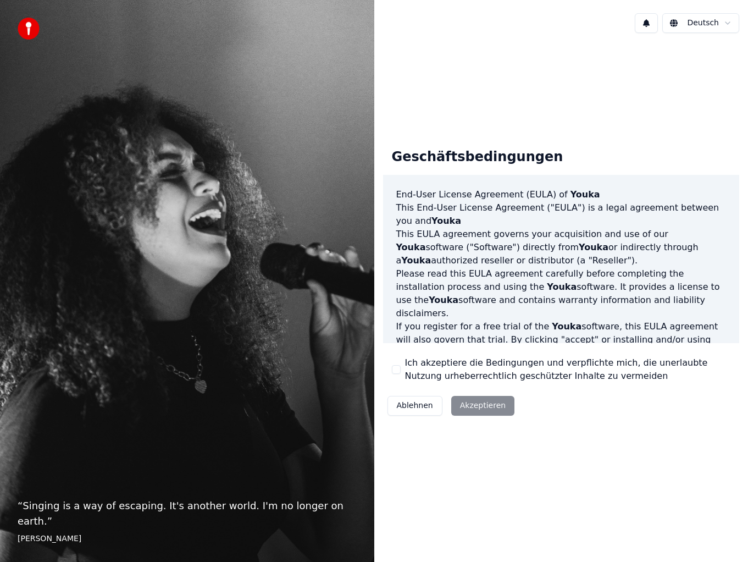
click at [471, 405] on div "Ablehnen Akzeptieren" at bounding box center [451, 405] width 136 height 29
click at [476, 409] on div "Ablehnen Akzeptieren" at bounding box center [451, 405] width 136 height 29
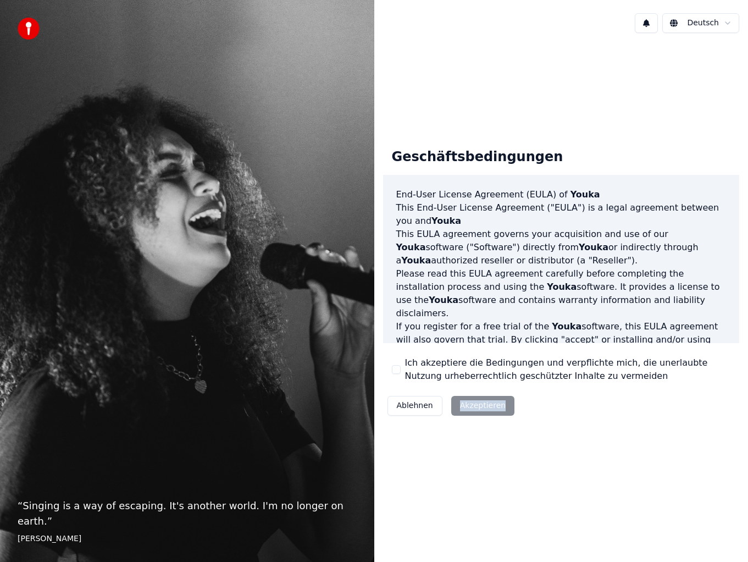
click at [476, 409] on div "Ablehnen Akzeptieren" at bounding box center [451, 405] width 136 height 29
click at [535, 447] on div "Geschäftsbedingungen End-User License Agreement (EULA) of Youka This End-User L…" at bounding box center [561, 280] width 374 height 476
click at [473, 402] on div "Ablehnen Akzeptieren" at bounding box center [451, 405] width 136 height 29
click at [397, 364] on div "Ich akzeptiere die Bedingungen und verpflichte mich, die unerlaubte Nutzung urh…" at bounding box center [561, 369] width 339 height 26
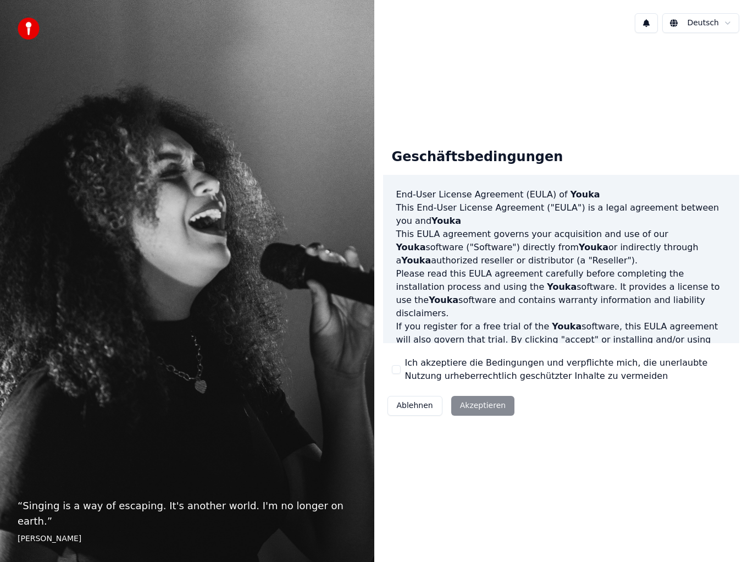
click at [389, 361] on div "Geschäftsbedingungen End-User License Agreement (EULA) of Youka This End-User L…" at bounding box center [561, 280] width 357 height 281
click at [405, 362] on label "Ich akzeptiere die Bedingungen und verpflichte mich, die unerlaubte Nutzung urh…" at bounding box center [568, 369] width 326 height 26
click at [401, 365] on button "Ich akzeptiere die Bedingungen und verpflichte mich, die unerlaubte Nutzung urh…" at bounding box center [396, 369] width 9 height 9
click at [473, 401] on button "Akzeptieren" at bounding box center [482, 406] width 63 height 20
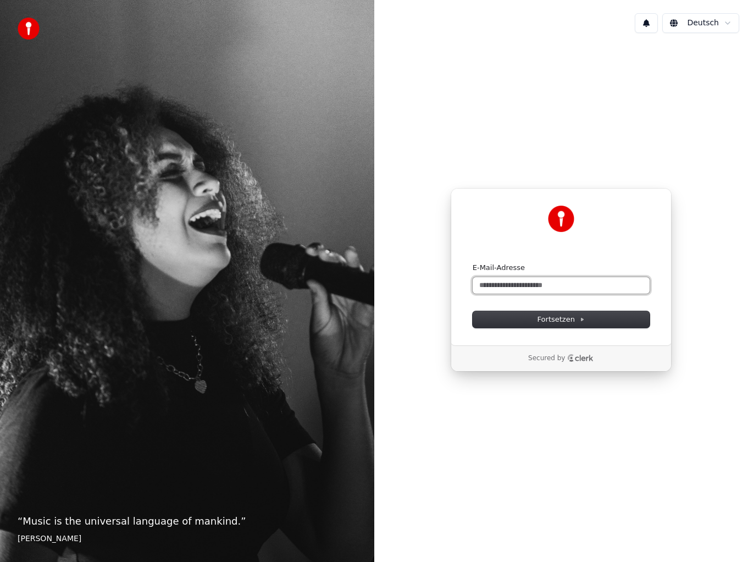
click at [516, 282] on input "E-Mail-Adresse" at bounding box center [561, 285] width 177 height 16
click at [548, 321] on span "Fortsetzen" at bounding box center [560, 319] width 47 height 10
type input "**********"
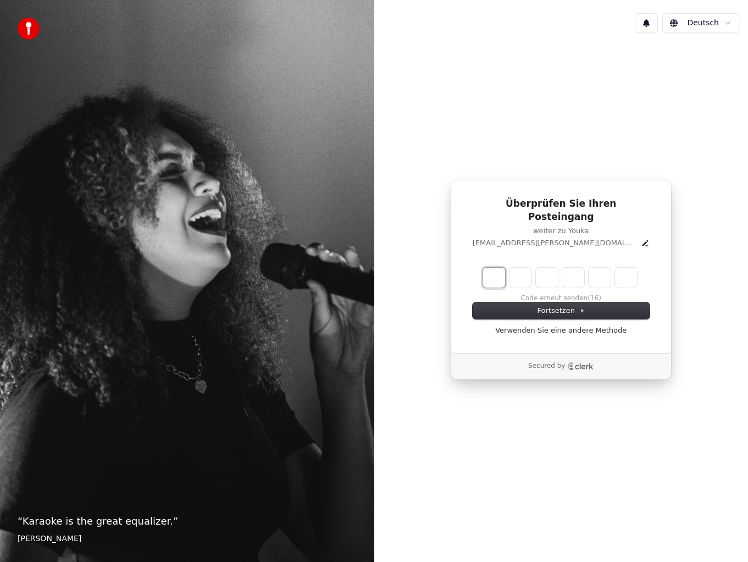
type input "*"
type input "**"
type input "*"
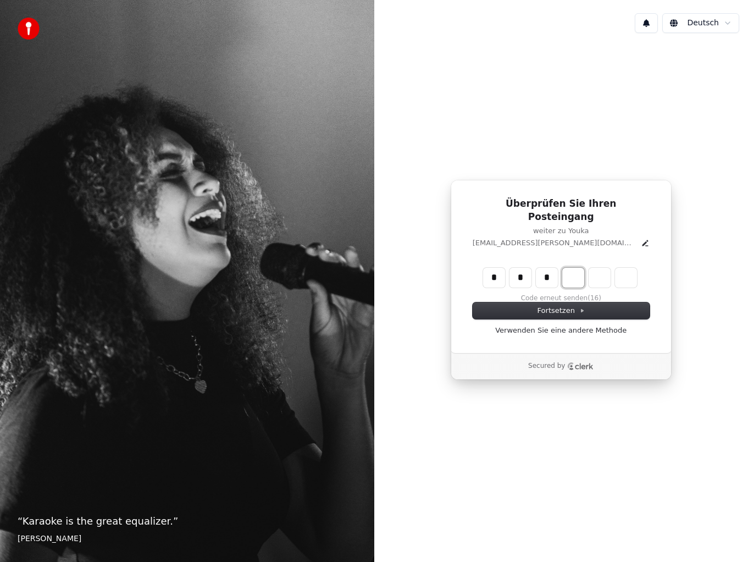
type input "***"
type input "*"
type input "****"
type input "*"
type input "*****"
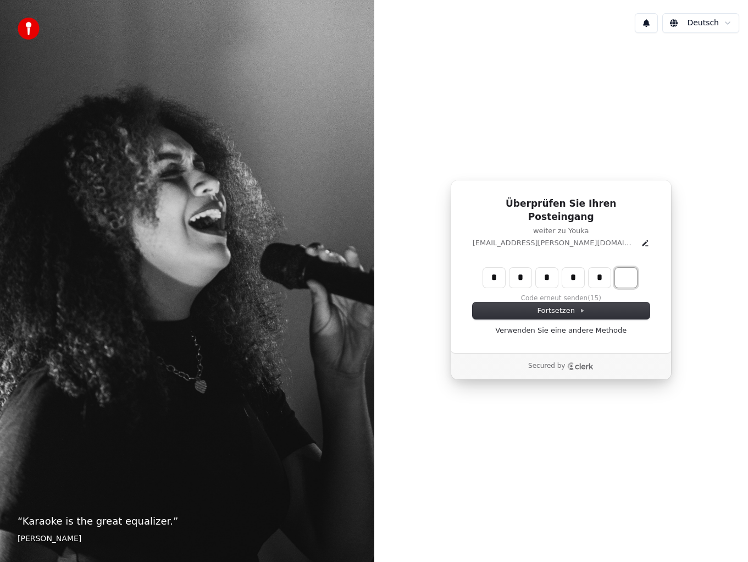
type input "*"
type input "******"
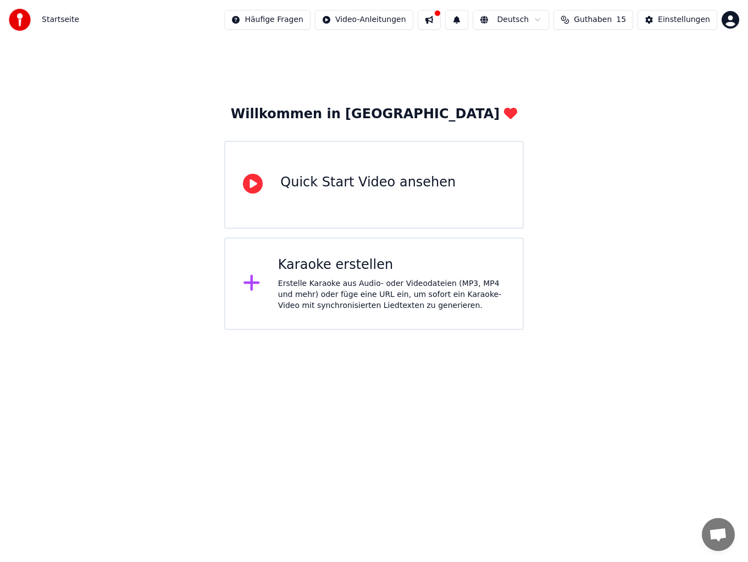
click at [256, 286] on icon at bounding box center [252, 283] width 18 height 20
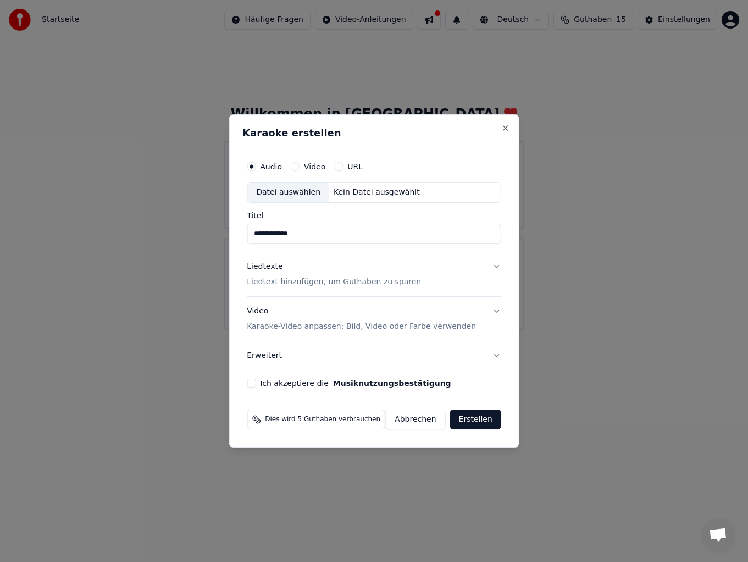
type input "**********"
click at [321, 324] on p "Karaoke-Video anpassen: Bild, Video oder Farbe verwenden" at bounding box center [361, 326] width 229 height 11
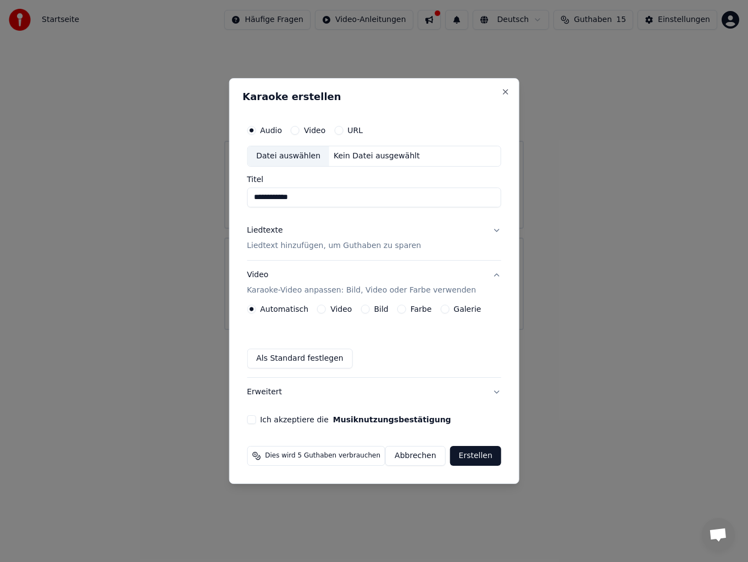
click at [319, 128] on label "Video" at bounding box center [314, 130] width 21 height 8
click at [300, 128] on button "Video" at bounding box center [295, 130] width 9 height 9
click at [296, 154] on div "Datei auswählen" at bounding box center [288, 156] width 82 height 20
type input "****"
click at [461, 313] on label "Galerie" at bounding box center [466, 309] width 27 height 8
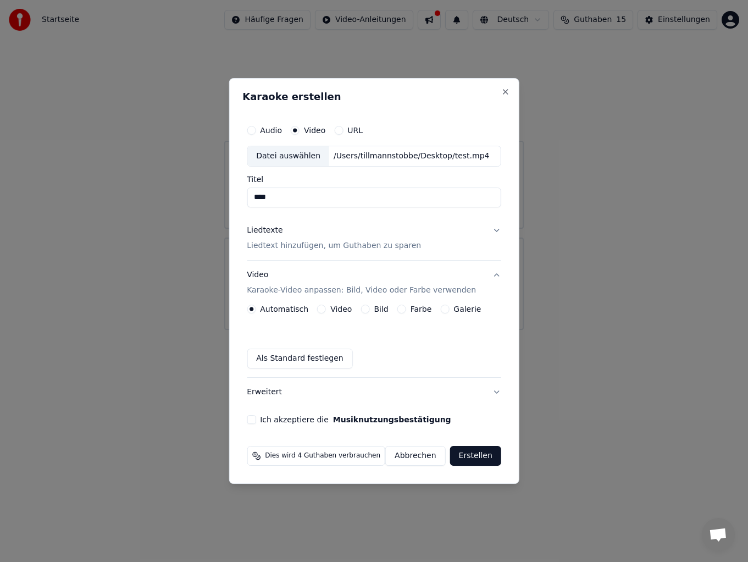
click at [449, 313] on button "Galerie" at bounding box center [444, 308] width 9 height 9
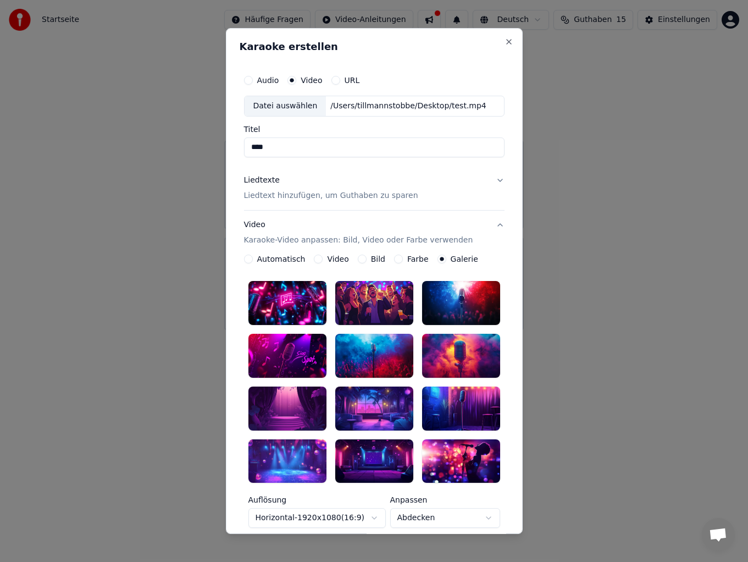
click at [417, 260] on label "Farbe" at bounding box center [417, 259] width 21 height 8
click at [403, 260] on button "Farbe" at bounding box center [398, 258] width 9 height 9
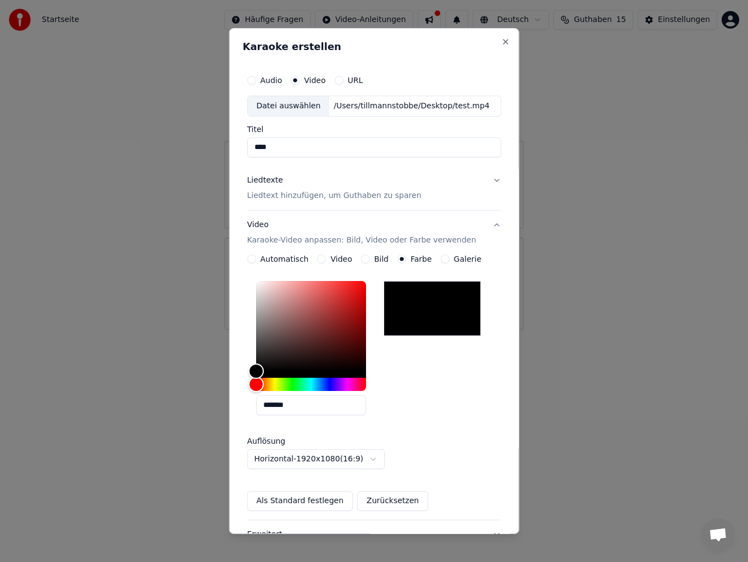
click at [384, 259] on label "Bild" at bounding box center [381, 259] width 14 height 8
click at [369, 259] on button "Bild" at bounding box center [365, 258] width 9 height 9
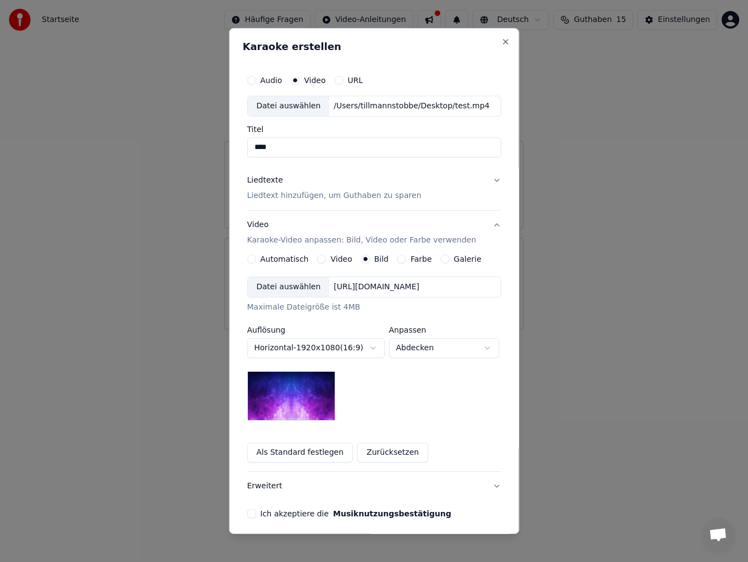
click at [337, 259] on label "Video" at bounding box center [340, 259] width 21 height 8
click at [326, 259] on button "Video" at bounding box center [321, 258] width 9 height 9
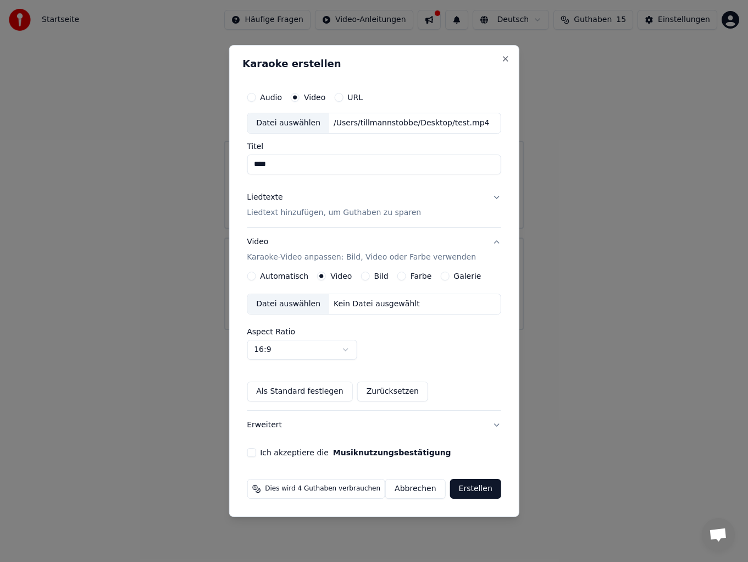
click at [354, 305] on div "Kein Datei ausgewählt" at bounding box center [376, 303] width 95 height 11
click at [254, 453] on button "Ich akzeptiere die Musiknutzungsbestätigung" at bounding box center [251, 452] width 9 height 9
click at [472, 485] on button "Erstellen" at bounding box center [475, 489] width 51 height 20
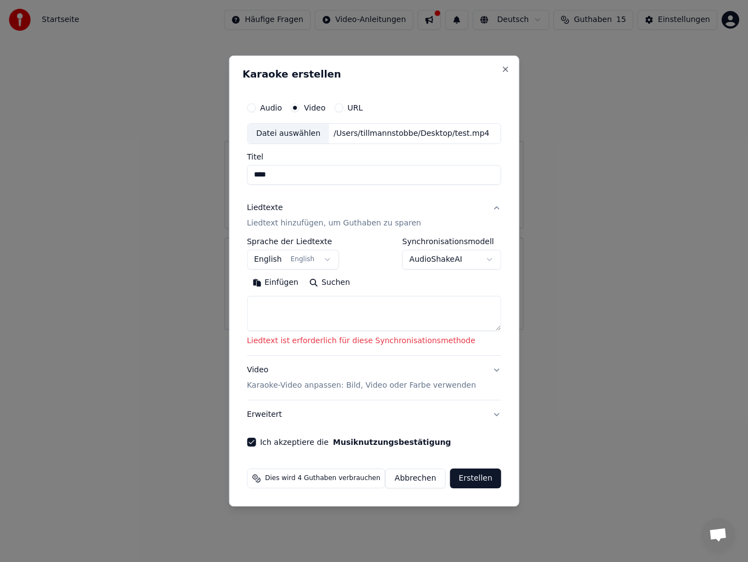
click at [312, 347] on div "**********" at bounding box center [374, 296] width 254 height 118
click at [422, 303] on textarea at bounding box center [374, 313] width 254 height 35
click at [334, 280] on button "Suchen" at bounding box center [330, 283] width 52 height 18
click at [314, 317] on textarea at bounding box center [374, 313] width 254 height 35
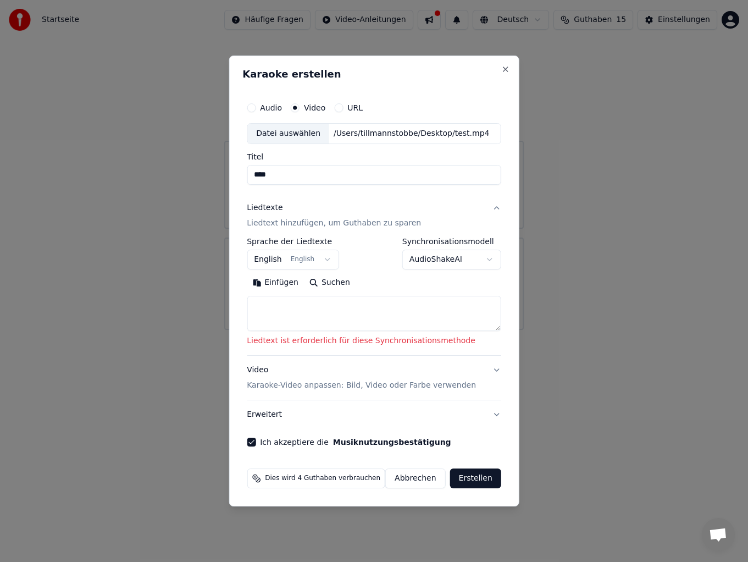
paste textarea "**********"
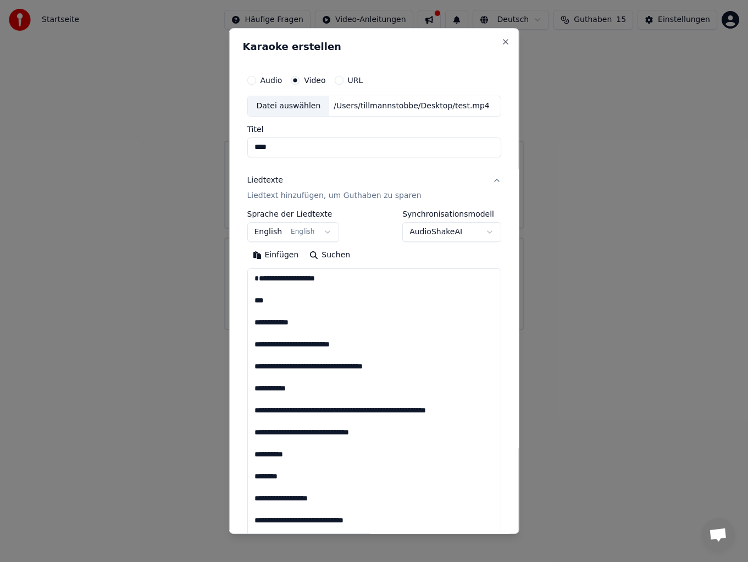
scroll to position [958, 0]
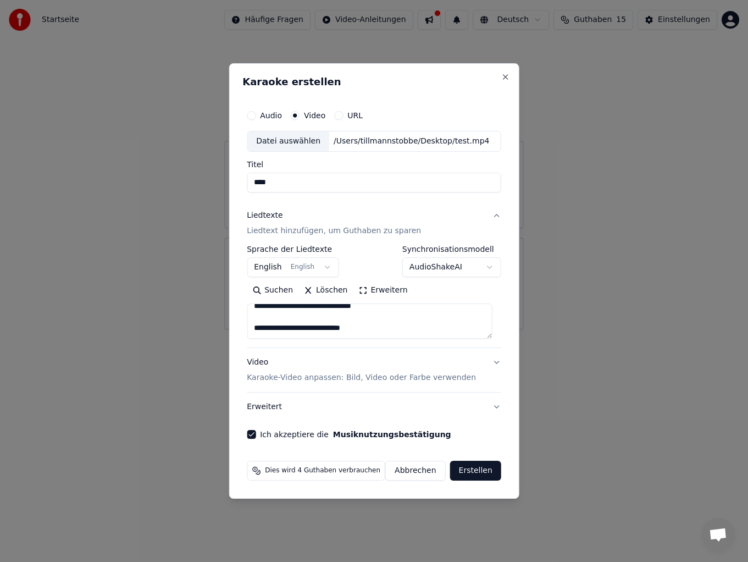
type textarea "**********"
click at [464, 472] on button "Erstellen" at bounding box center [475, 471] width 51 height 20
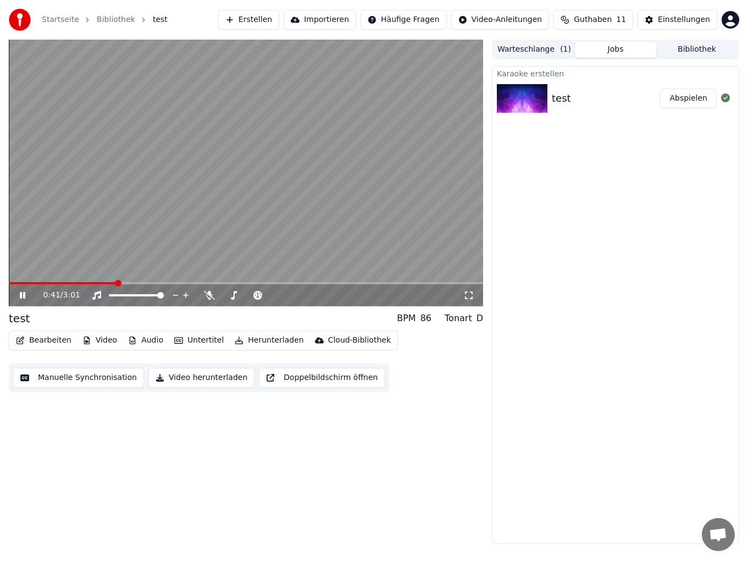
click at [23, 296] on icon at bounding box center [22, 295] width 5 height 7
click at [265, 21] on button "Erstellen" at bounding box center [248, 20] width 61 height 20
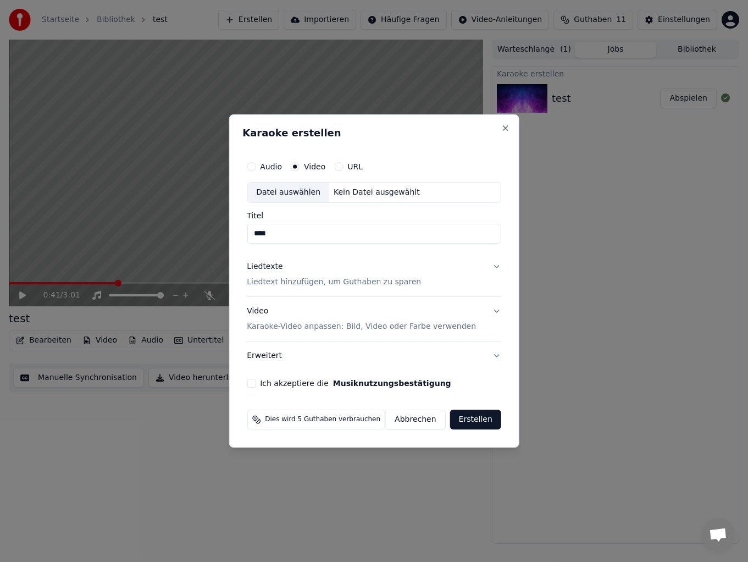
type input "****"
click at [418, 418] on button "Abbrechen" at bounding box center [415, 419] width 60 height 20
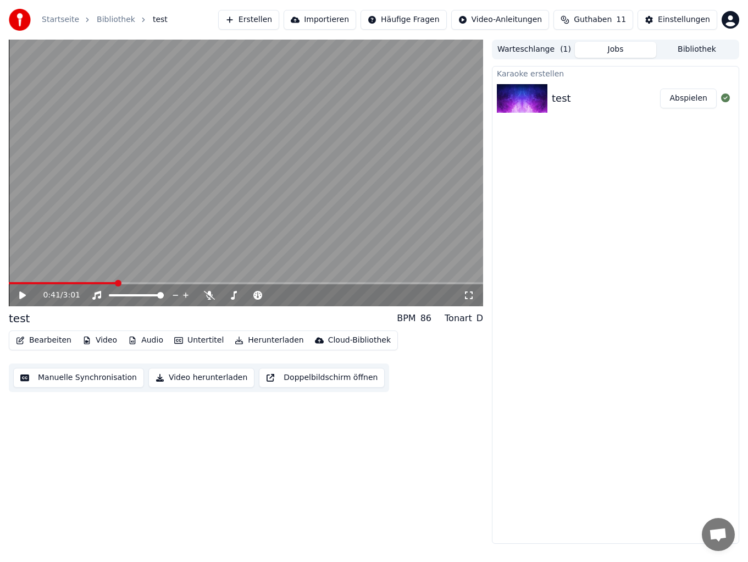
click at [46, 336] on button "Bearbeiten" at bounding box center [44, 339] width 64 height 15
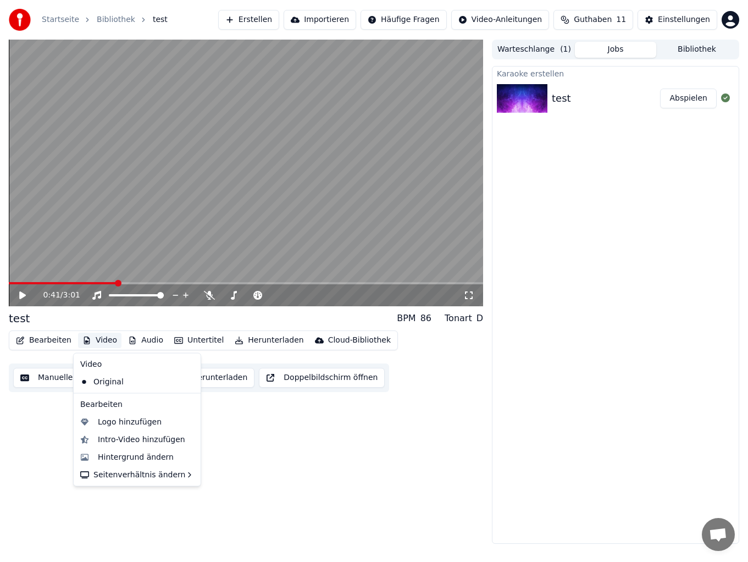
click at [105, 340] on button "Video" at bounding box center [99, 339] width 43 height 15
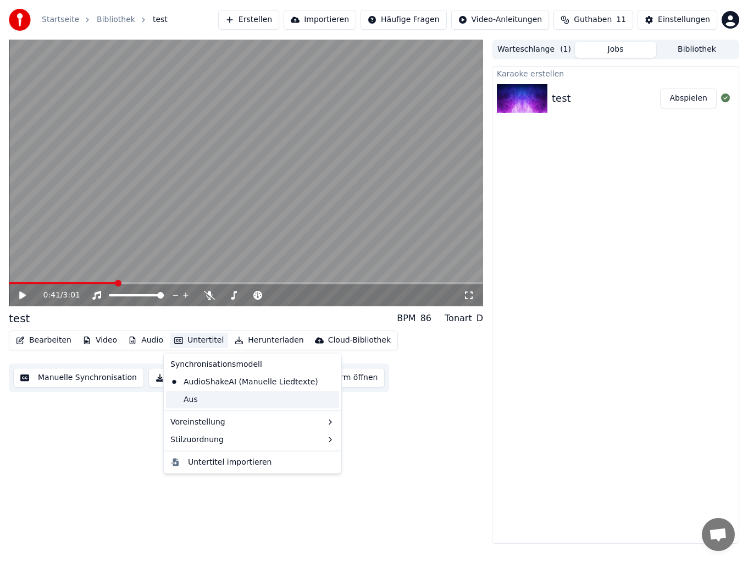
click at [197, 393] on div "Aus" at bounding box center [252, 399] width 173 height 18
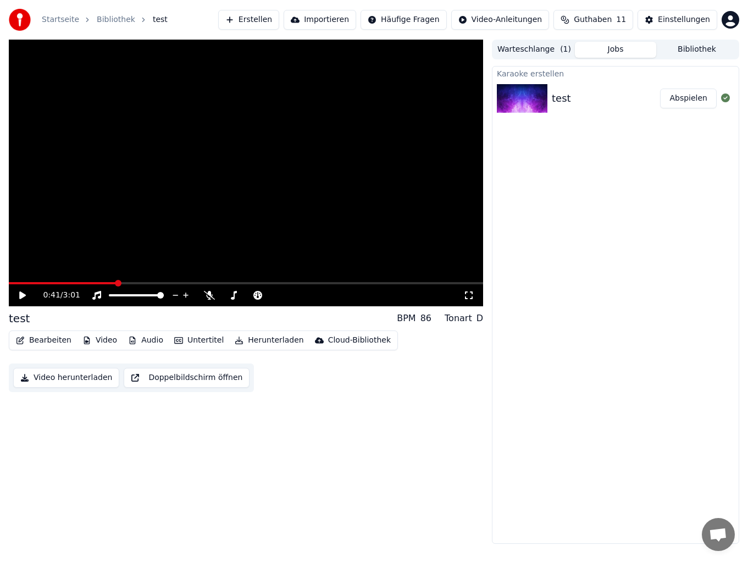
click at [198, 340] on button "Untertitel" at bounding box center [199, 339] width 58 height 15
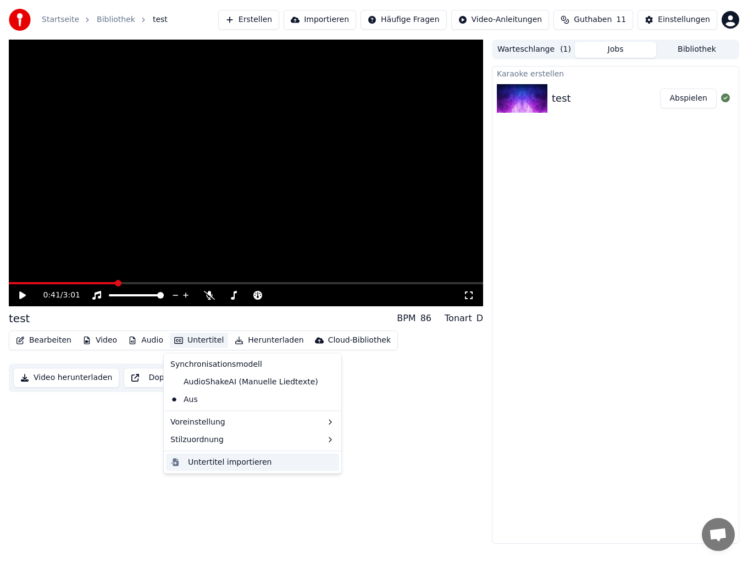
click at [212, 463] on div "Untertitel importieren" at bounding box center [230, 461] width 84 height 11
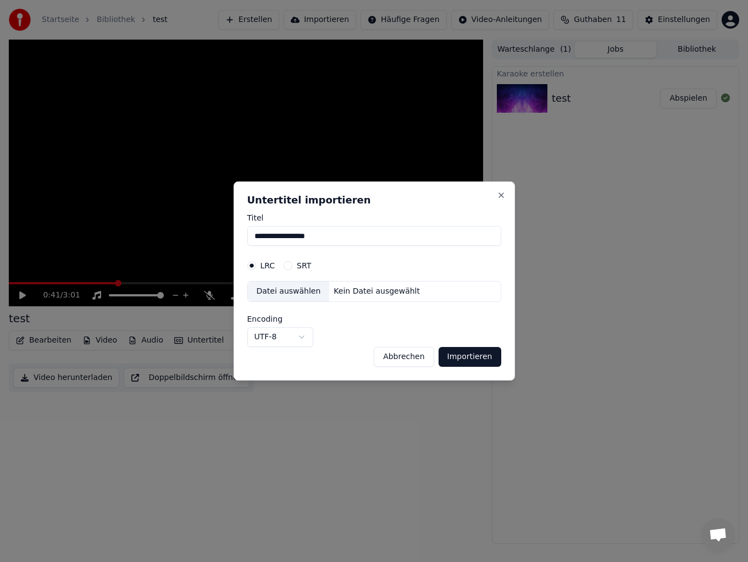
click at [467, 359] on button "Importieren" at bounding box center [470, 357] width 63 height 20
click at [501, 196] on button "Close" at bounding box center [501, 195] width 9 height 9
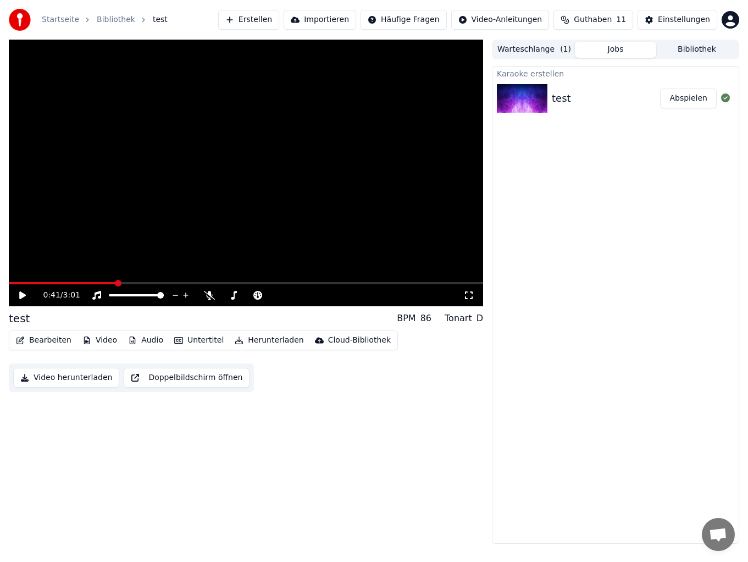
click at [25, 293] on icon at bounding box center [30, 295] width 25 height 9
click at [22, 298] on icon at bounding box center [30, 295] width 25 height 9
click at [544, 53] on button "Warteschlange ( 1 )" at bounding box center [534, 50] width 81 height 16
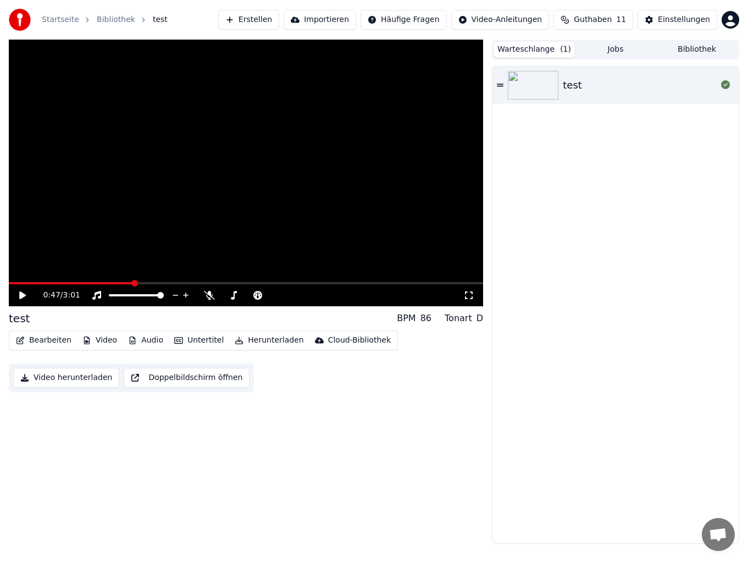
click at [502, 88] on icon at bounding box center [500, 85] width 7 height 8
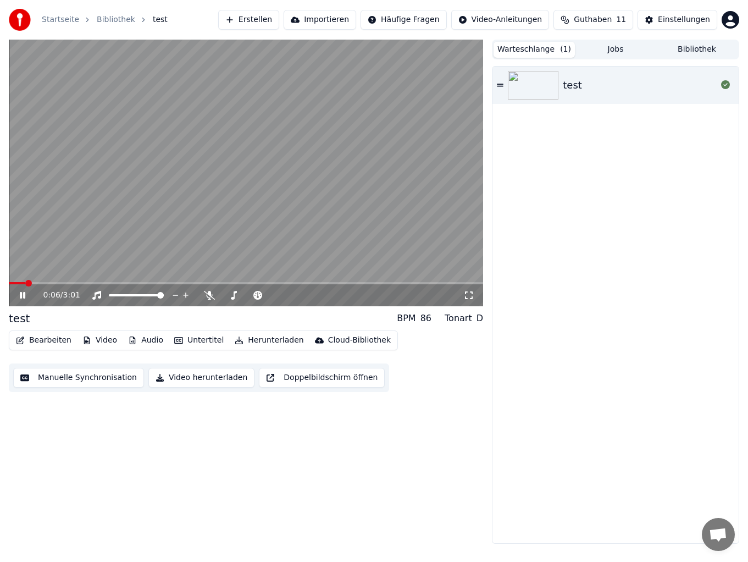
click at [279, 16] on button "Erstellen" at bounding box center [248, 20] width 61 height 20
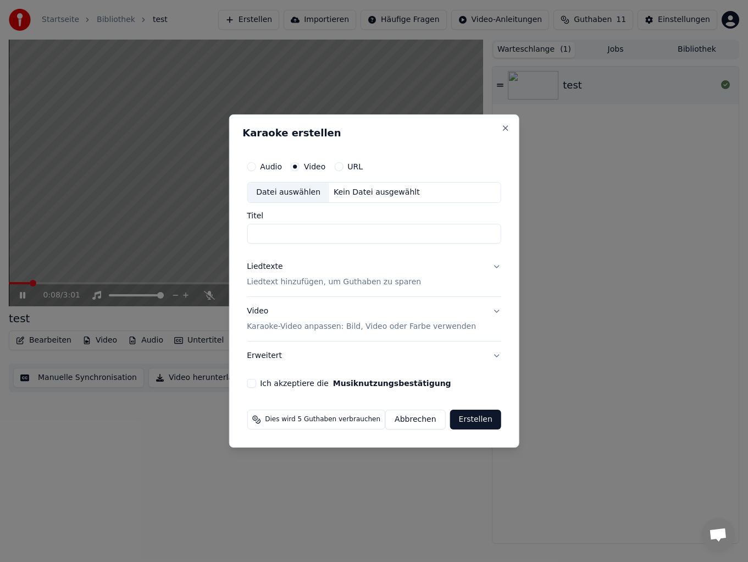
click at [418, 420] on button "Abbrechen" at bounding box center [415, 419] width 60 height 20
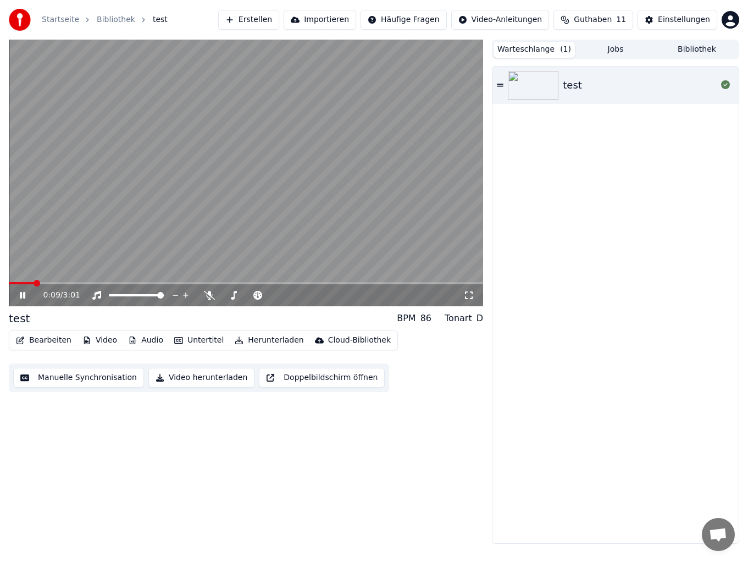
click at [576, 109] on div "test" at bounding box center [615, 304] width 246 height 476
click at [561, 224] on div "test" at bounding box center [615, 304] width 246 height 476
click at [190, 422] on div "0:13 / 3:01 test BPM 86 Tonart D Bearbeiten Video Audio Untertitel Herunterlade…" at bounding box center [246, 292] width 474 height 504
click at [295, 379] on button "Doppelbildschirm öffnen" at bounding box center [322, 378] width 126 height 20
click at [25, 297] on icon at bounding box center [22, 295] width 5 height 7
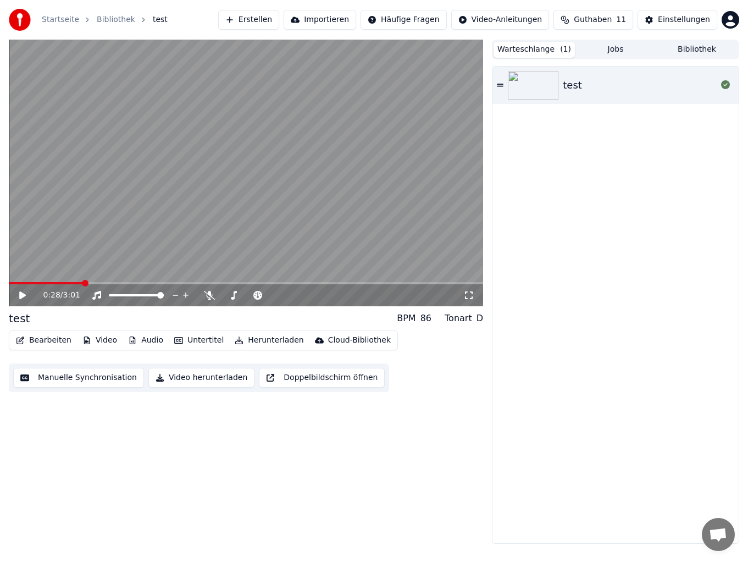
click at [273, 19] on button "Erstellen" at bounding box center [248, 20] width 61 height 20
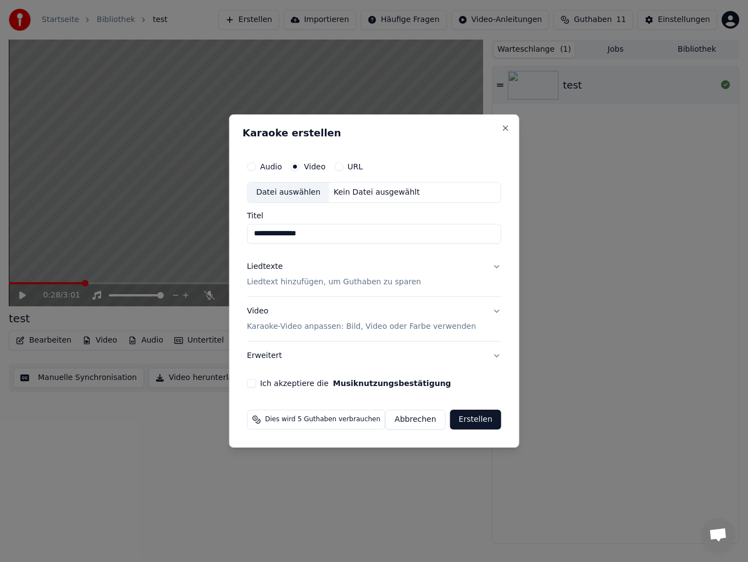
type input "**********"
click at [309, 326] on p "Karaoke-Video anpassen: Bild, Video oder Farbe verwenden" at bounding box center [361, 326] width 229 height 11
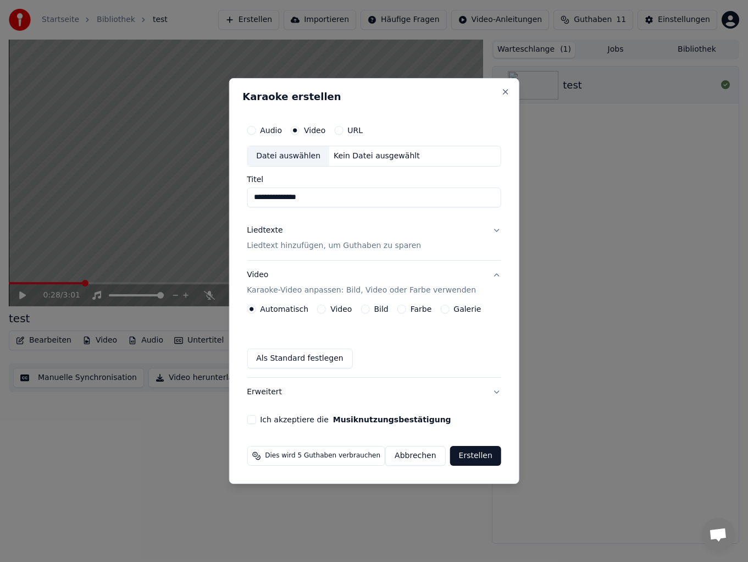
click at [347, 311] on label "Video" at bounding box center [340, 309] width 21 height 8
click at [326, 311] on button "Video" at bounding box center [321, 308] width 9 height 9
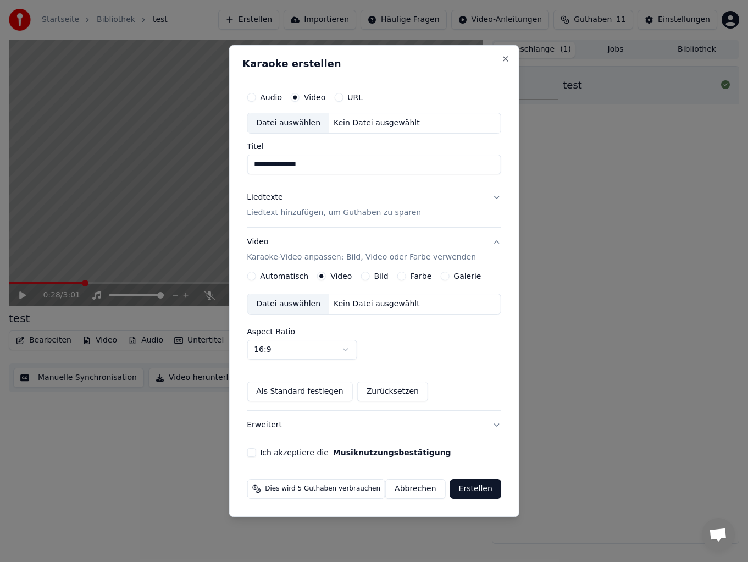
click at [302, 306] on div "Datei auswählen" at bounding box center [288, 304] width 82 height 20
click at [472, 491] on button "Erstellen" at bounding box center [475, 489] width 51 height 20
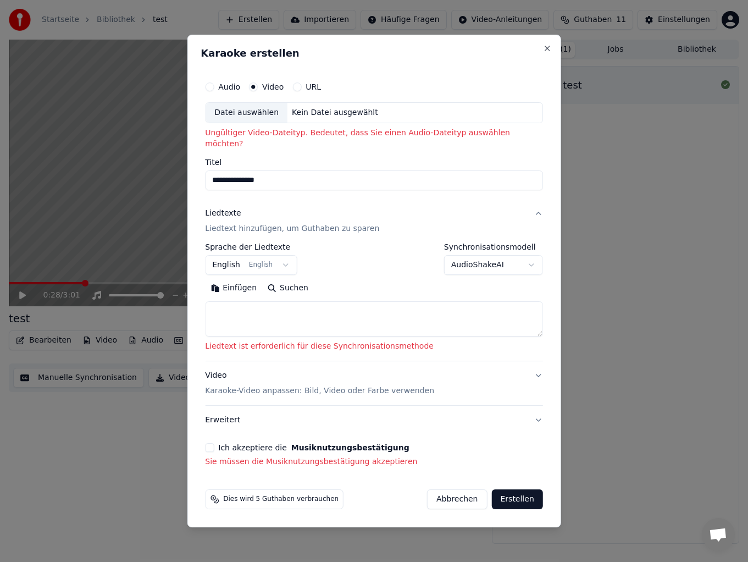
click at [214, 443] on button "Ich akzeptiere die Musiknutzungsbestätigung" at bounding box center [209, 447] width 9 height 9
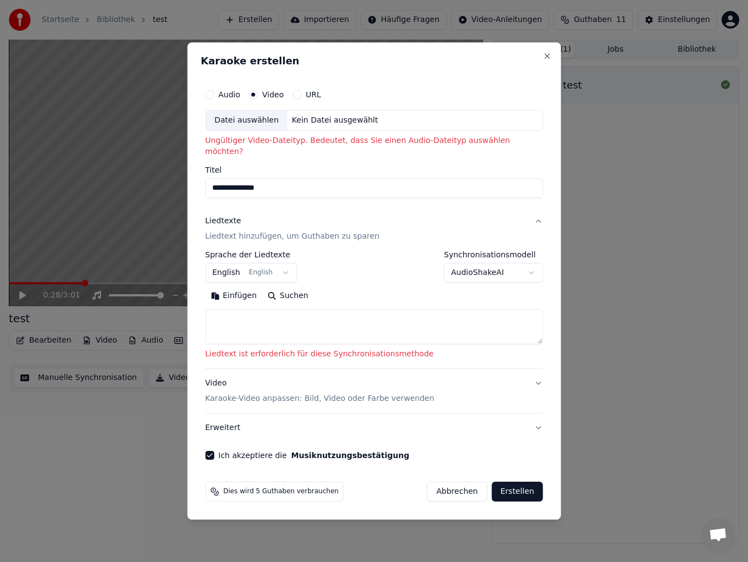
click at [508, 490] on button "Erstellen" at bounding box center [516, 491] width 51 height 20
click at [260, 309] on textarea at bounding box center [374, 326] width 338 height 35
paste textarea "**********"
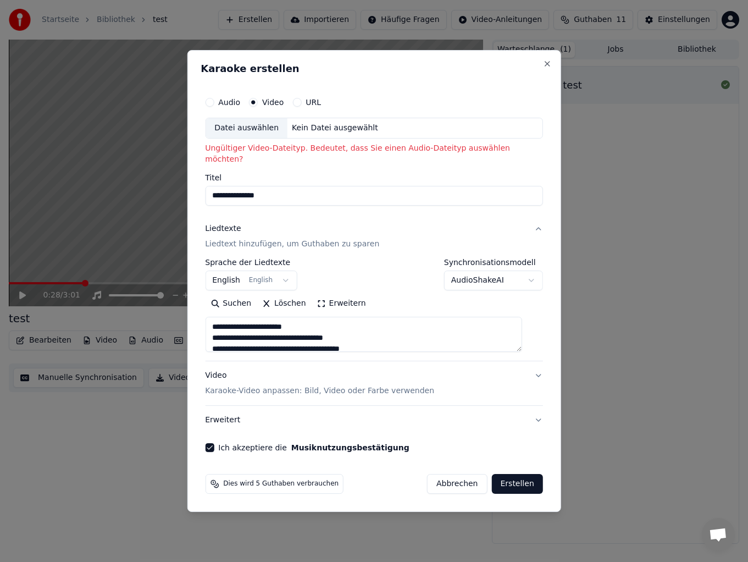
scroll to position [420, 0]
type textarea "**********"
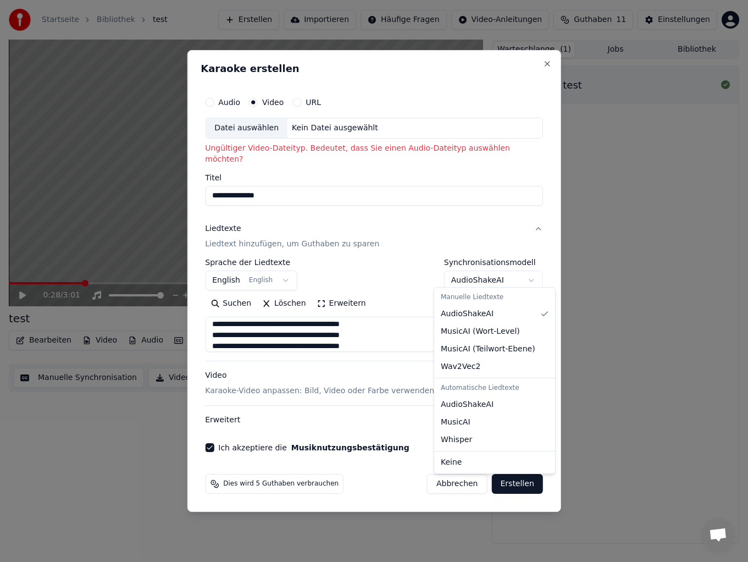
click at [494, 275] on body "**********" at bounding box center [374, 281] width 748 height 562
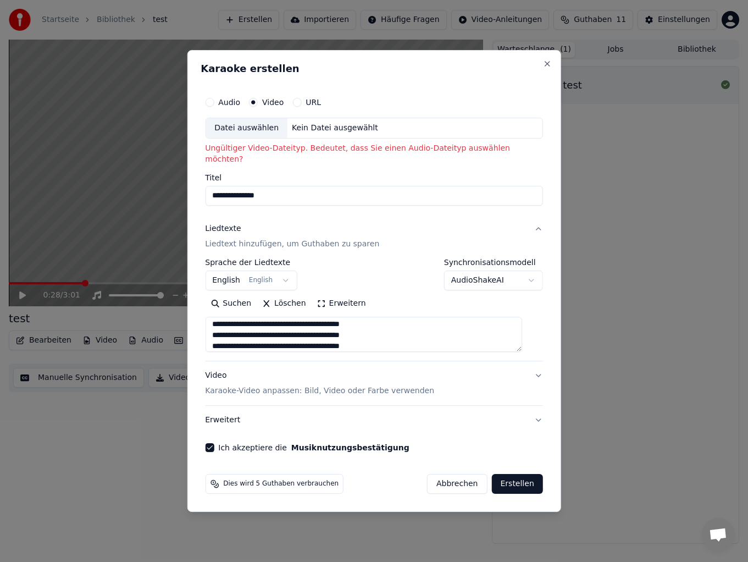
click at [282, 191] on input "**********" at bounding box center [374, 196] width 338 height 20
click at [290, 154] on p "Ungültiger Video-Dateityp. Bedeutet, dass Sie einen Audio-Dateityp auswählen mö…" at bounding box center [374, 154] width 338 height 22
click at [308, 152] on p "Ungültiger Video-Dateityp. Bedeutet, dass Sie einen Audio-Dateityp auswählen mö…" at bounding box center [374, 154] width 338 height 22
click at [514, 481] on button "Erstellen" at bounding box center [516, 484] width 51 height 20
click at [504, 476] on button "Erstellen" at bounding box center [516, 484] width 51 height 20
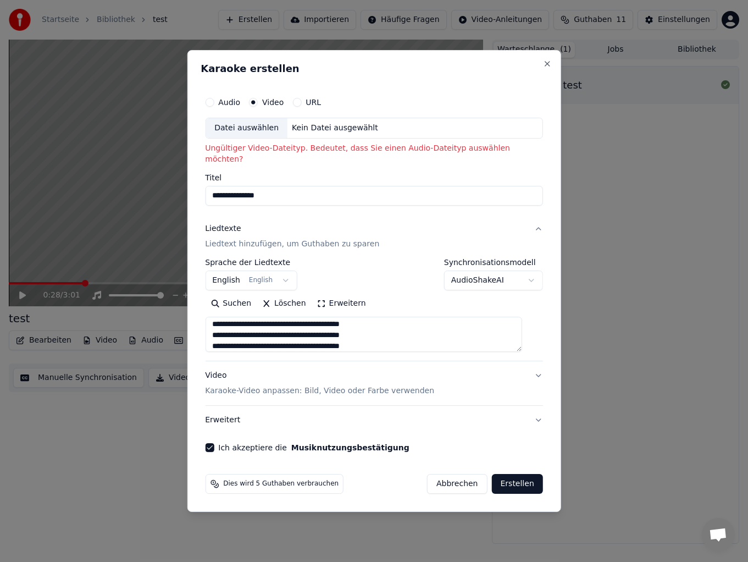
click at [246, 157] on p "Ungültiger Video-Dateityp. Bedeutet, dass Sie einen Audio-Dateityp auswählen mö…" at bounding box center [374, 154] width 338 height 22
click at [259, 135] on div "Datei auswählen" at bounding box center [247, 128] width 82 height 20
click at [240, 103] on label "Audio" at bounding box center [229, 102] width 22 height 8
click at [214, 103] on button "Audio" at bounding box center [209, 102] width 9 height 9
click at [245, 133] on div "Datei auswählen" at bounding box center [247, 128] width 82 height 20
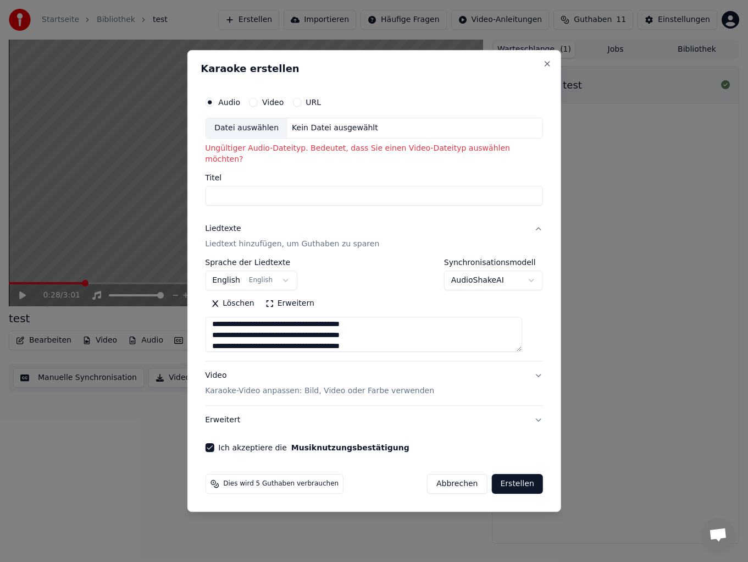
type input "**********"
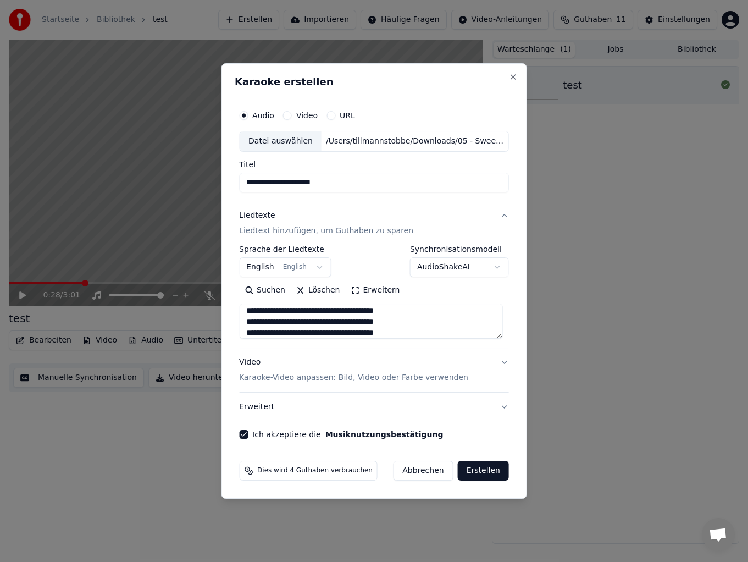
click at [386, 376] on p "Karaoke-Video anpassen: Bild, Video oder Farbe verwenden" at bounding box center [353, 377] width 229 height 11
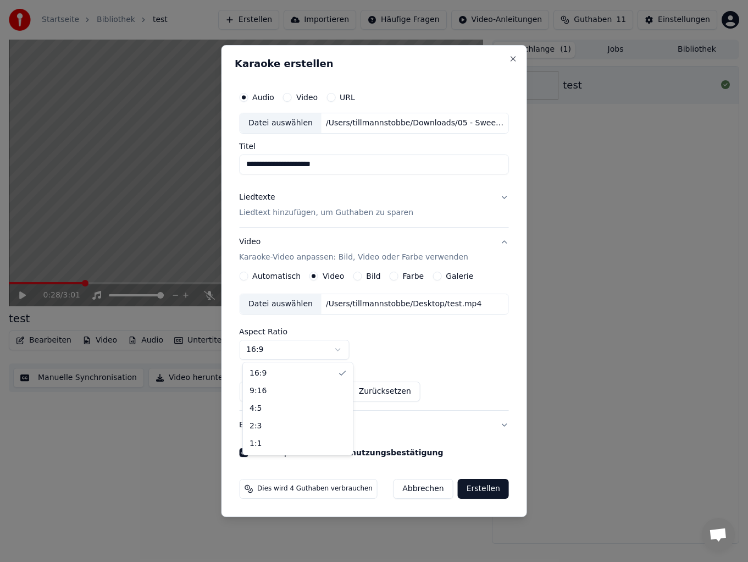
click at [281, 354] on body "**********" at bounding box center [374, 281] width 748 height 562
click at [282, 348] on body "**********" at bounding box center [374, 281] width 748 height 562
click at [290, 306] on div "Datei auswählen" at bounding box center [281, 304] width 82 height 20
click at [485, 489] on button "Erstellen" at bounding box center [483, 489] width 51 height 20
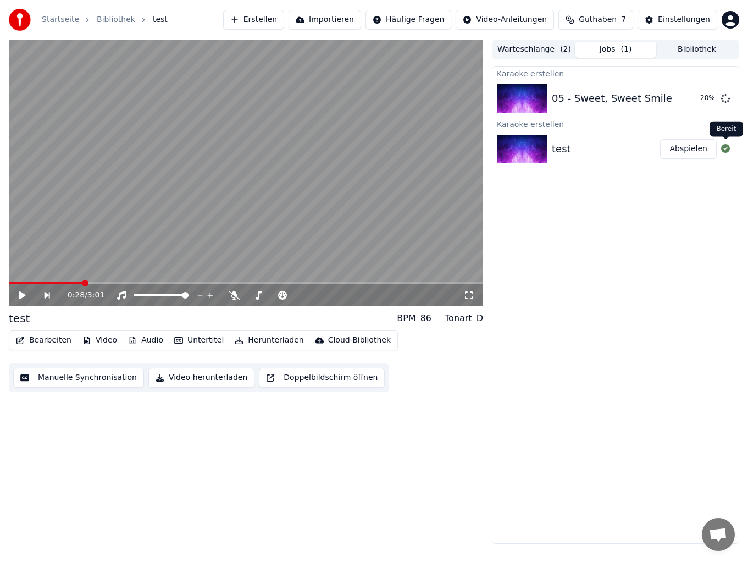
click at [727, 149] on icon at bounding box center [725, 148] width 9 height 9
click at [682, 97] on button "Abspielen" at bounding box center [688, 98] width 57 height 20
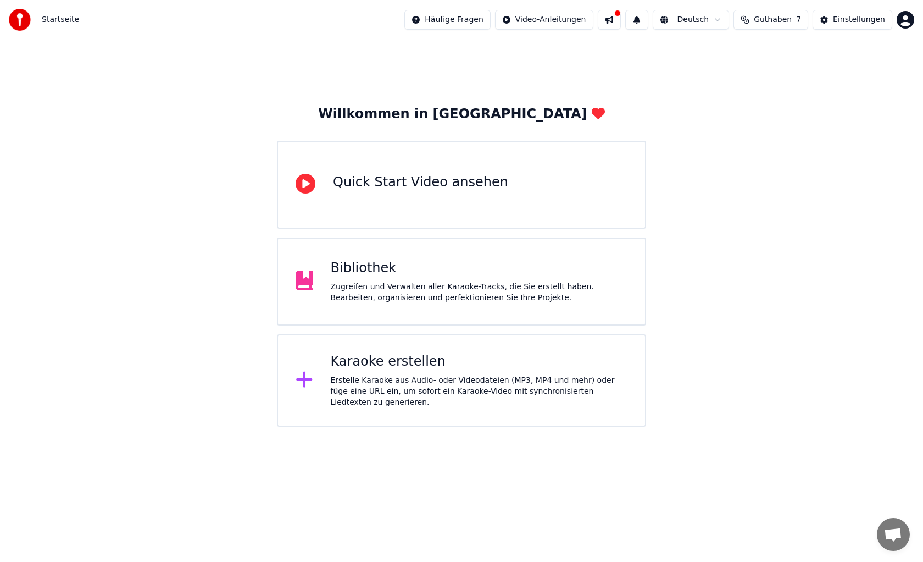
click at [397, 298] on div "Zugreifen und Verwalten aller Karaoke-Tracks, die Sie erstellt haben. Bearbeite…" at bounding box center [479, 292] width 297 height 22
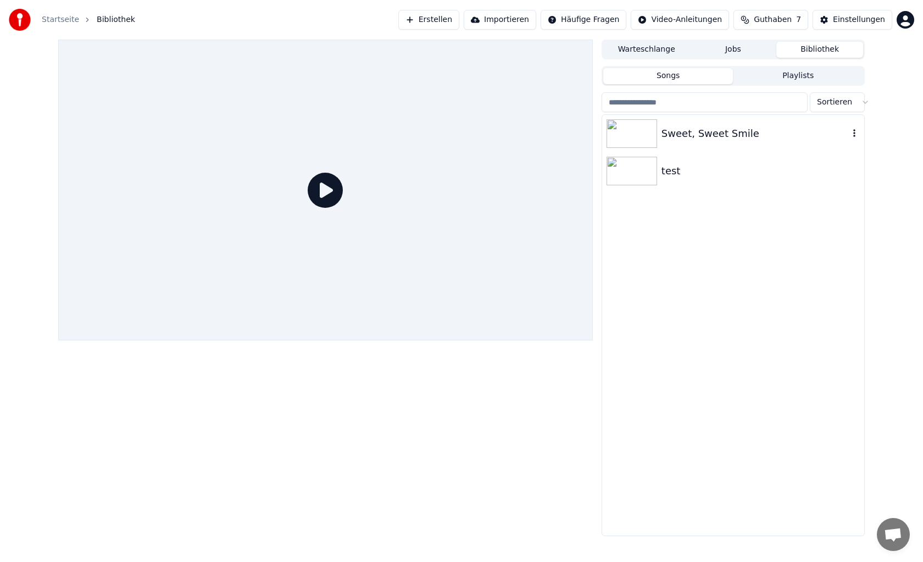
click at [647, 136] on img at bounding box center [632, 133] width 51 height 29
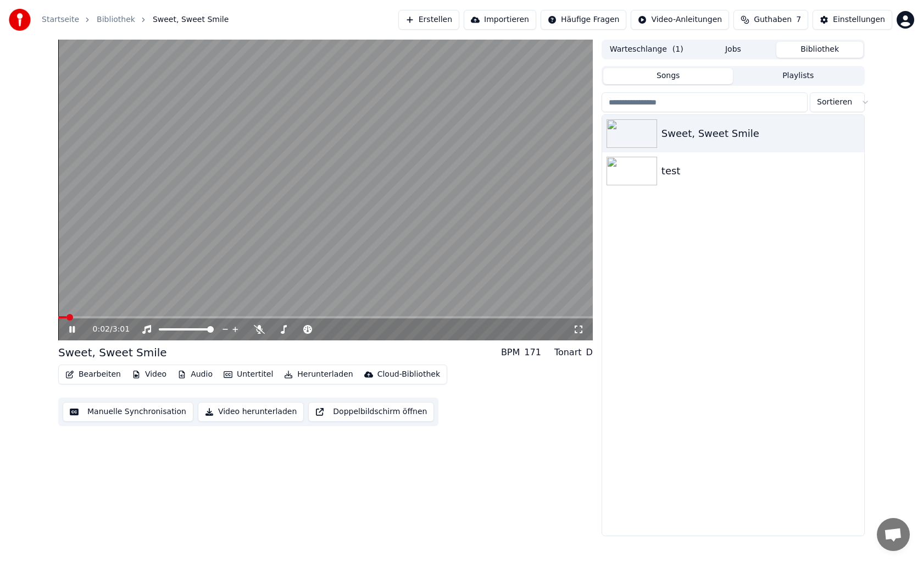
click at [96, 377] on button "Bearbeiten" at bounding box center [93, 374] width 64 height 15
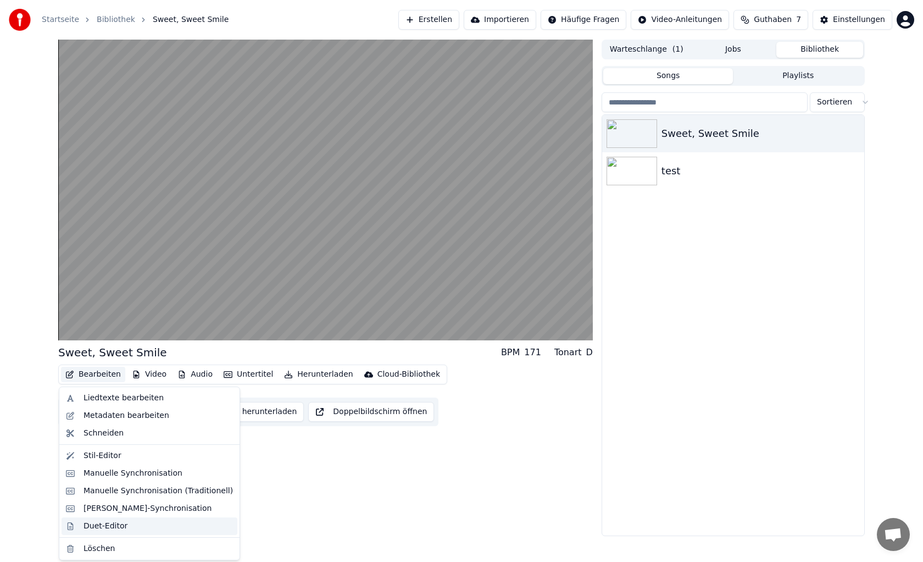
click at [114, 524] on div "Duet-Editor" at bounding box center [106, 525] width 44 height 11
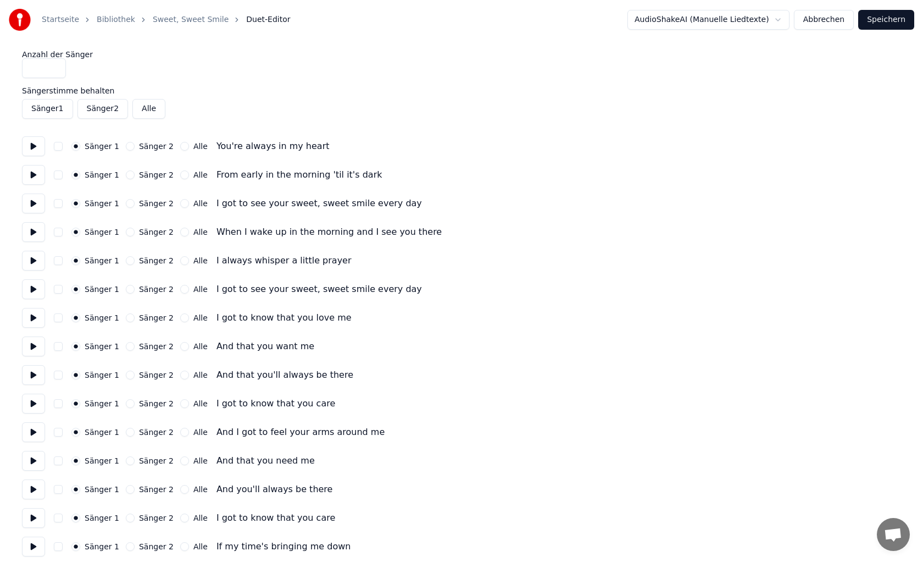
click at [37, 146] on button at bounding box center [33, 146] width 23 height 20
click at [34, 174] on button at bounding box center [33, 175] width 23 height 20
click at [99, 107] on button "Sänger 2" at bounding box center [102, 109] width 51 height 20
click at [62, 90] on label "Sängerstimme behalten" at bounding box center [461, 91] width 879 height 8
click at [81, 87] on label "Sängerstimme behalten" at bounding box center [461, 91] width 879 height 8
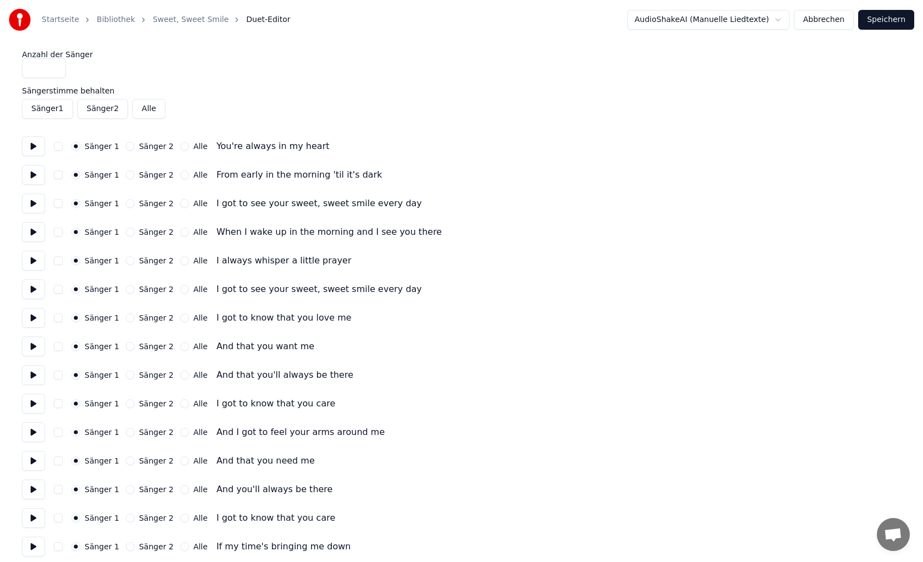
click at [153, 113] on button "Alle" at bounding box center [148, 109] width 33 height 20
click at [153, 110] on button "Alle" at bounding box center [148, 109] width 33 height 20
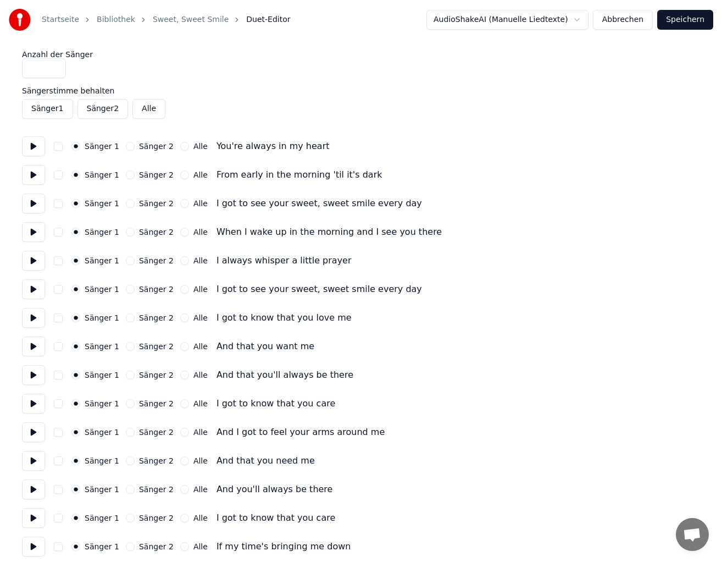
click at [56, 109] on button "Sänger 1" at bounding box center [47, 109] width 51 height 20
click at [72, 58] on label "Anzahl der Sänger" at bounding box center [361, 55] width 678 height 8
click at [695, 19] on button "Speichern" at bounding box center [685, 20] width 56 height 20
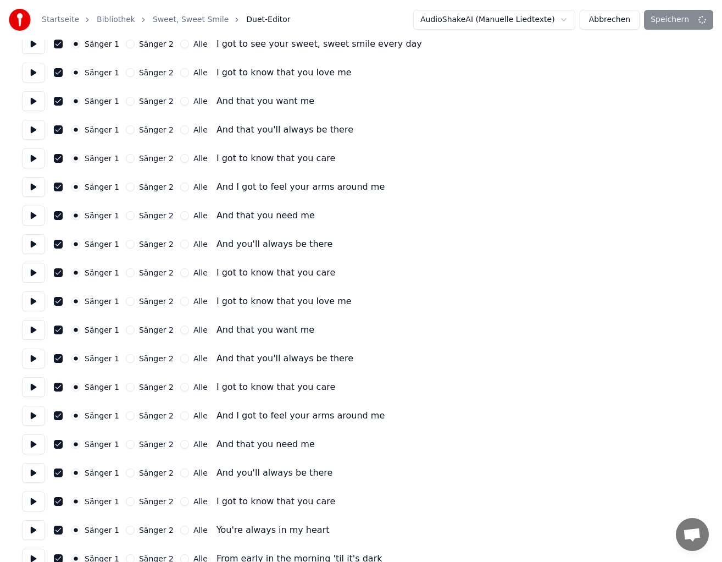
scroll to position [749, 0]
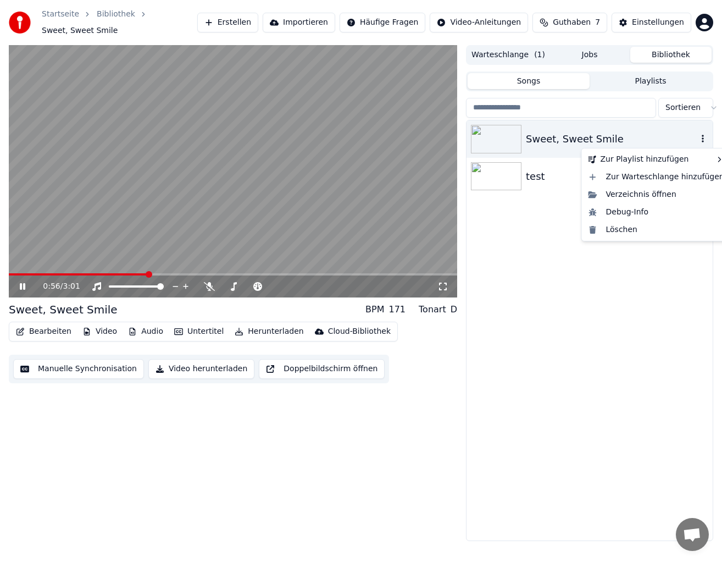
click at [701, 137] on icon "button" at bounding box center [702, 138] width 11 height 9
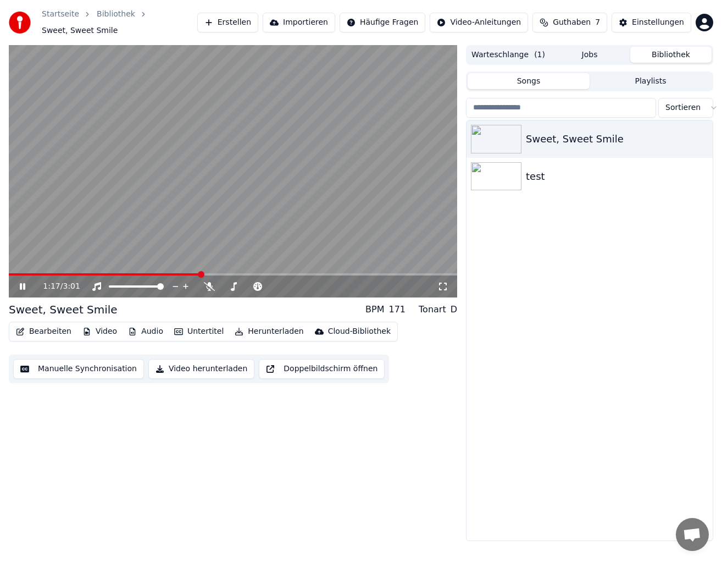
click at [48, 329] on button "Bearbeiten" at bounding box center [44, 331] width 64 height 15
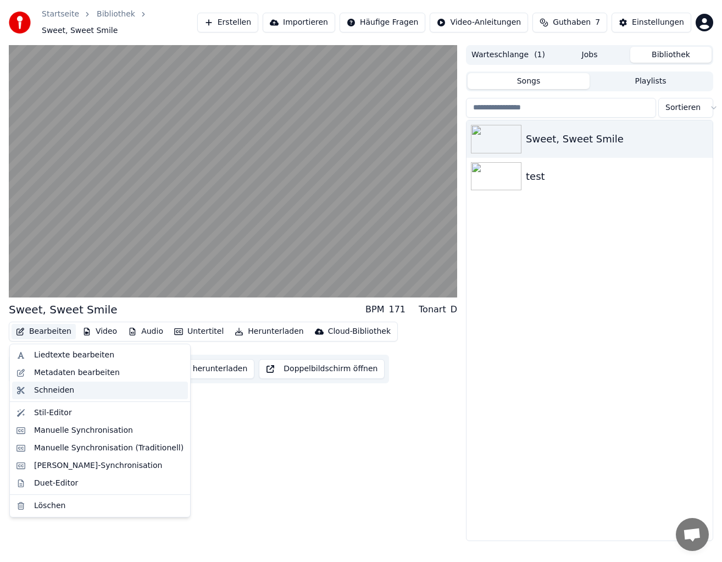
click at [55, 390] on div "Schneiden" at bounding box center [54, 390] width 40 height 11
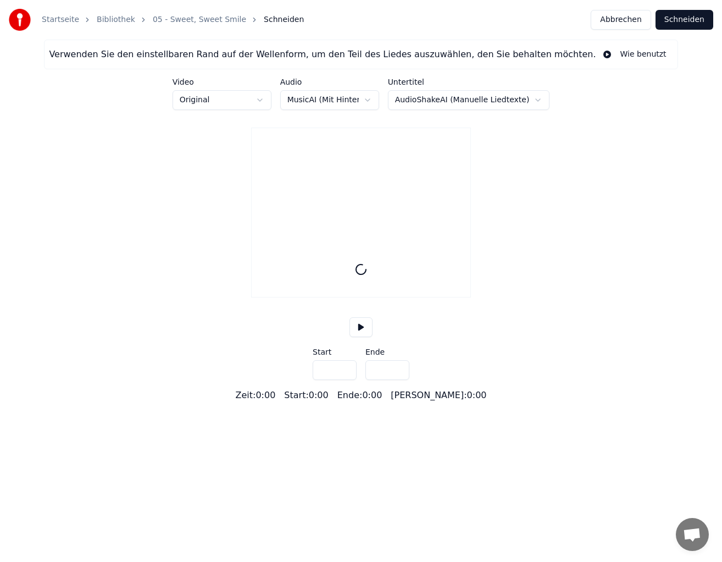
type input "*****"
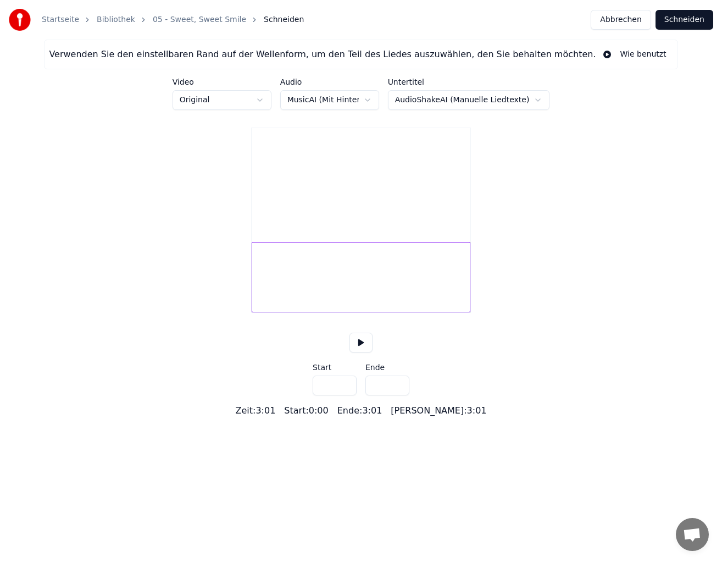
click at [362, 352] on button at bounding box center [361, 342] width 23 height 20
click at [617, 21] on button "Abbrechen" at bounding box center [621, 20] width 60 height 20
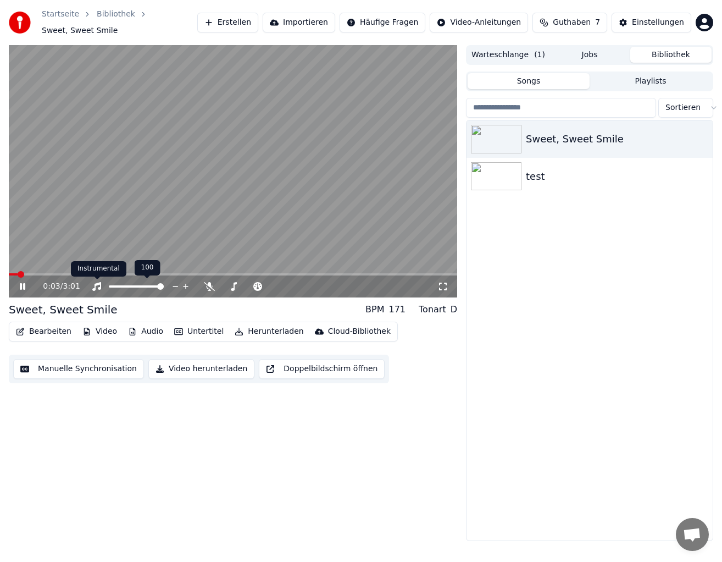
click at [79, 275] on div "Instrumental Instrumental" at bounding box center [99, 268] width 56 height 15
click at [68, 273] on span at bounding box center [233, 274] width 448 height 2
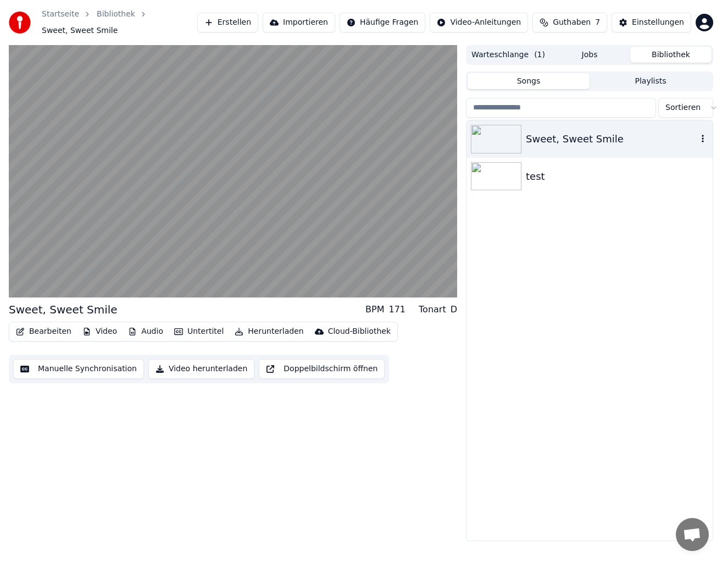
click at [696, 138] on div "Sweet, Sweet Smile" at bounding box center [611, 138] width 171 height 15
click at [705, 140] on icon "button" at bounding box center [702, 138] width 11 height 9
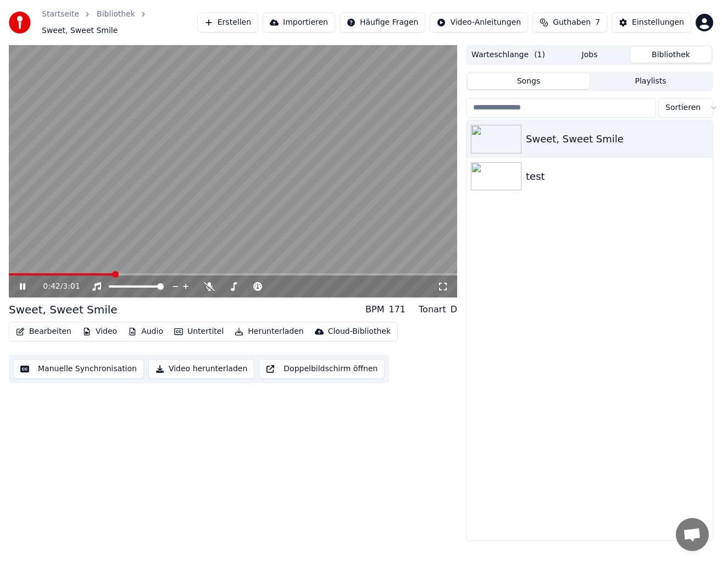
click at [256, 334] on button "Herunterladen" at bounding box center [268, 331] width 77 height 15
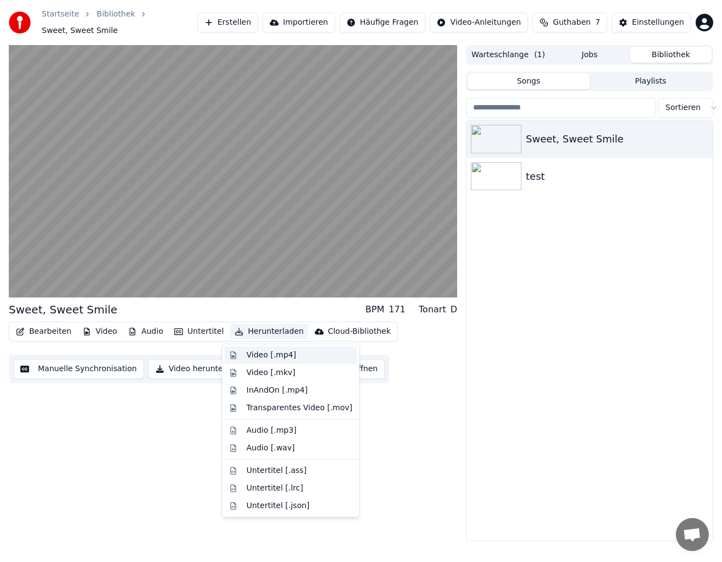
click at [264, 354] on div "Video [.mp4]" at bounding box center [271, 355] width 49 height 11
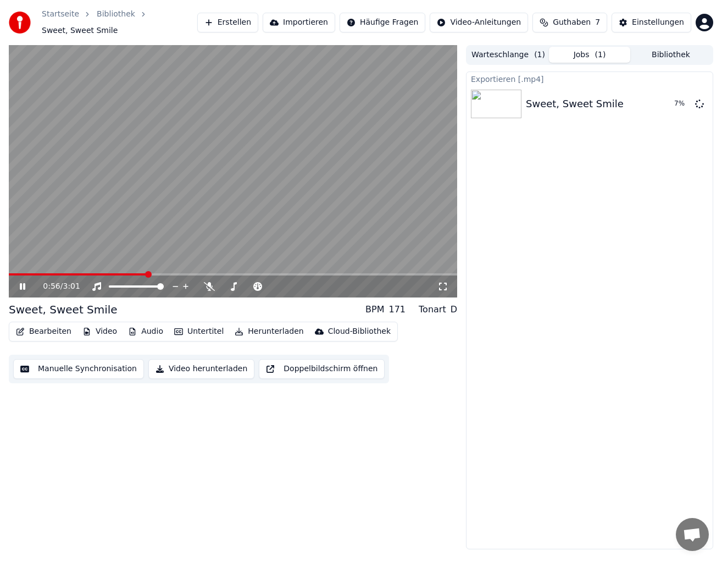
click at [25, 282] on icon at bounding box center [30, 286] width 25 height 9
click at [25, 286] on icon at bounding box center [22, 286] width 7 height 8
click at [23, 292] on div "1:12 / 3:01" at bounding box center [233, 286] width 448 height 22
click at [23, 292] on div "1:13 / 3:01" at bounding box center [233, 286] width 448 height 22
click at [21, 286] on icon at bounding box center [22, 286] width 5 height 7
